Goal: Navigation & Orientation: Find specific page/section

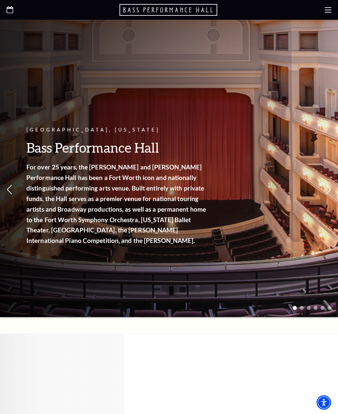
click at [8, 5] on div at bounding box center [169, 10] width 338 height 20
click at [11, 13] on use "Open this option" at bounding box center [10, 9] width 7 height 7
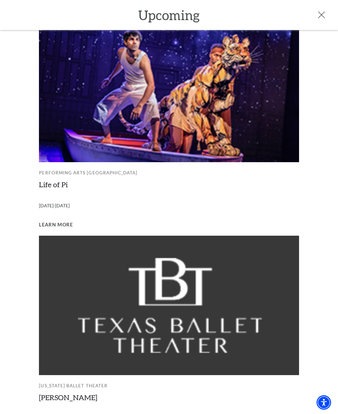
scroll to position [437, 0]
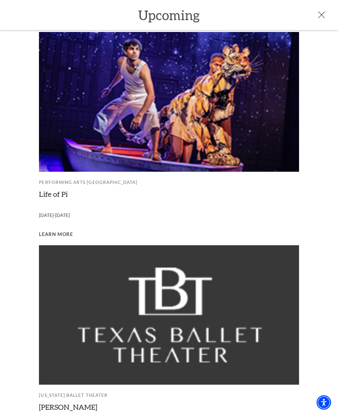
click at [252, 119] on img at bounding box center [168, 101] width 259 height 139
click at [181, 143] on img at bounding box center [168, 101] width 259 height 139
click at [253, 126] on img at bounding box center [168, 101] width 259 height 139
click at [239, 129] on img at bounding box center [168, 101] width 259 height 139
click at [234, 134] on img at bounding box center [168, 101] width 259 height 139
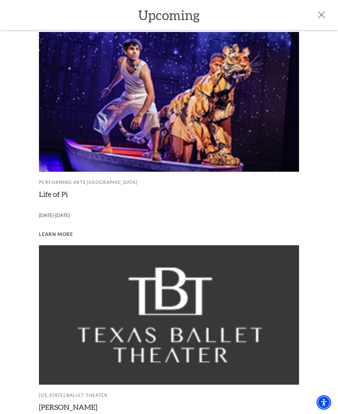
click at [233, 132] on img at bounding box center [168, 101] width 259 height 139
click at [229, 130] on img at bounding box center [168, 101] width 259 height 139
click at [226, 132] on img at bounding box center [168, 101] width 259 height 139
click at [228, 130] on img at bounding box center [168, 101] width 259 height 139
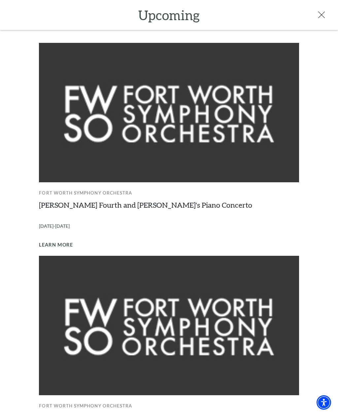
scroll to position [0, 0]
